Goal: Information Seeking & Learning: Find specific fact

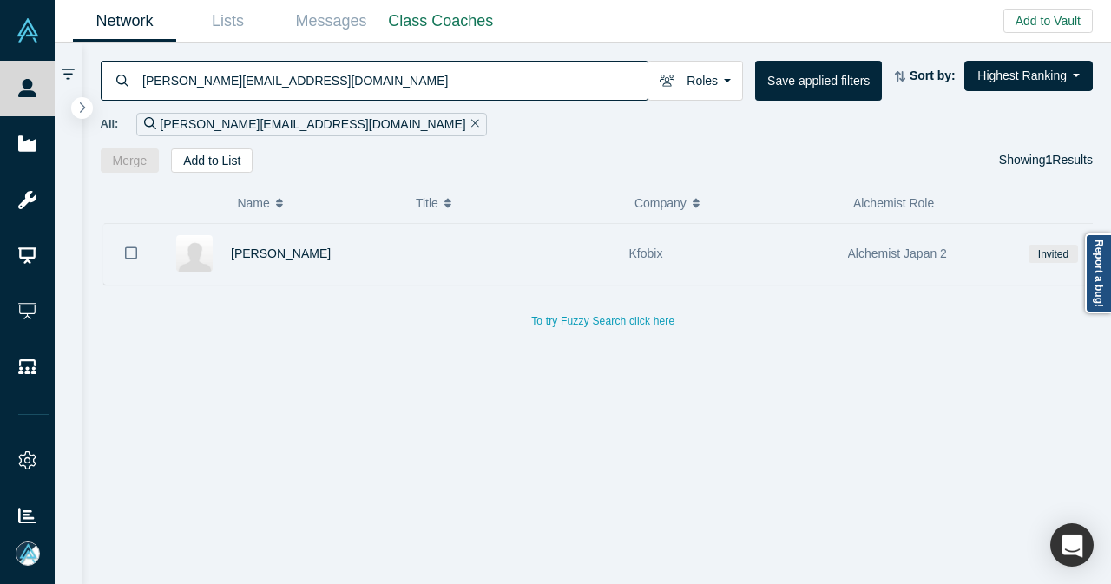
type input "mustafa@kfobix.com"
click at [442, 260] on div at bounding box center [510, 254] width 219 height 60
